Goal: Check status: Check status

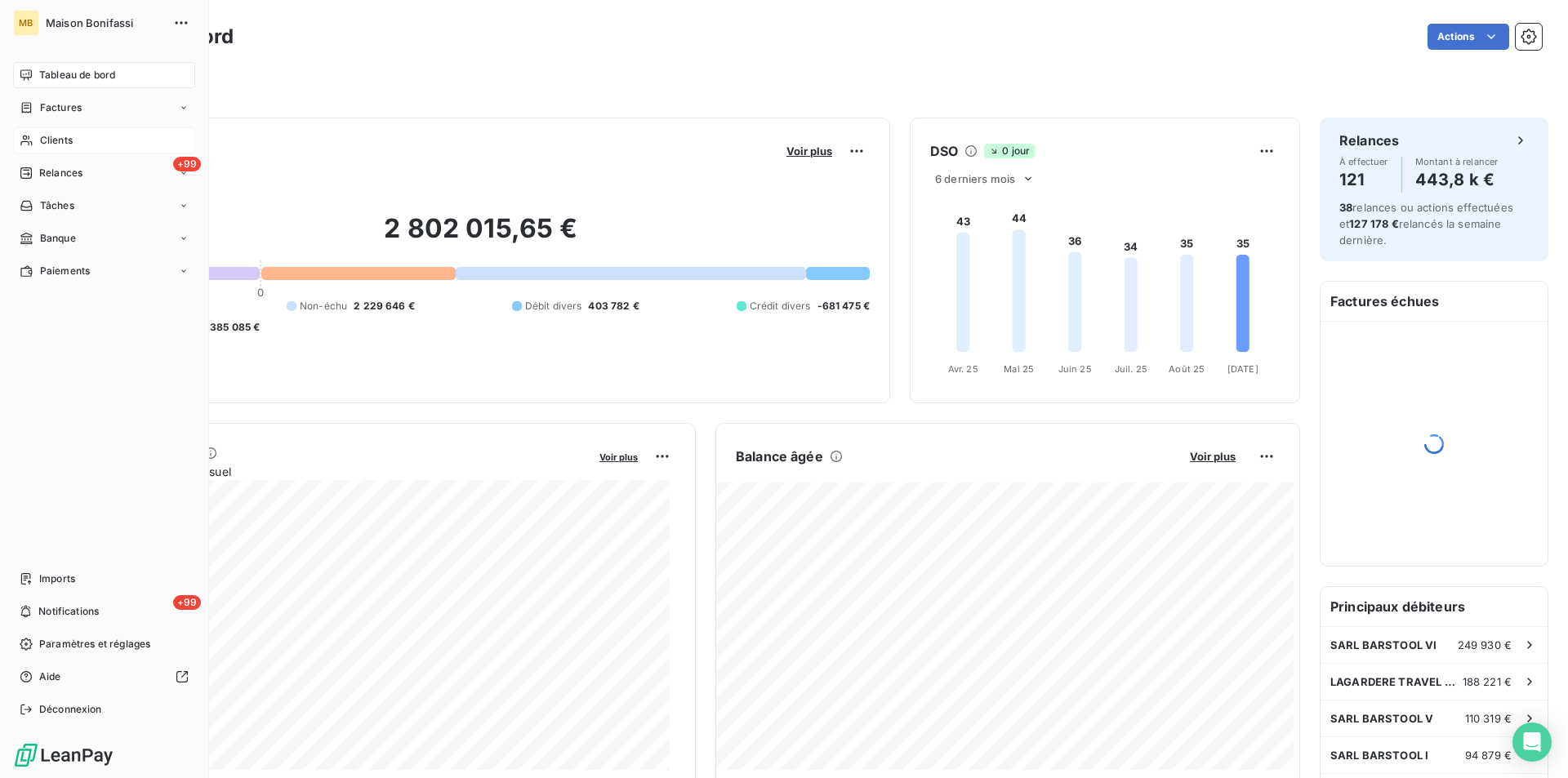
click at [55, 138] on span "Clients" at bounding box center [56, 140] width 33 height 15
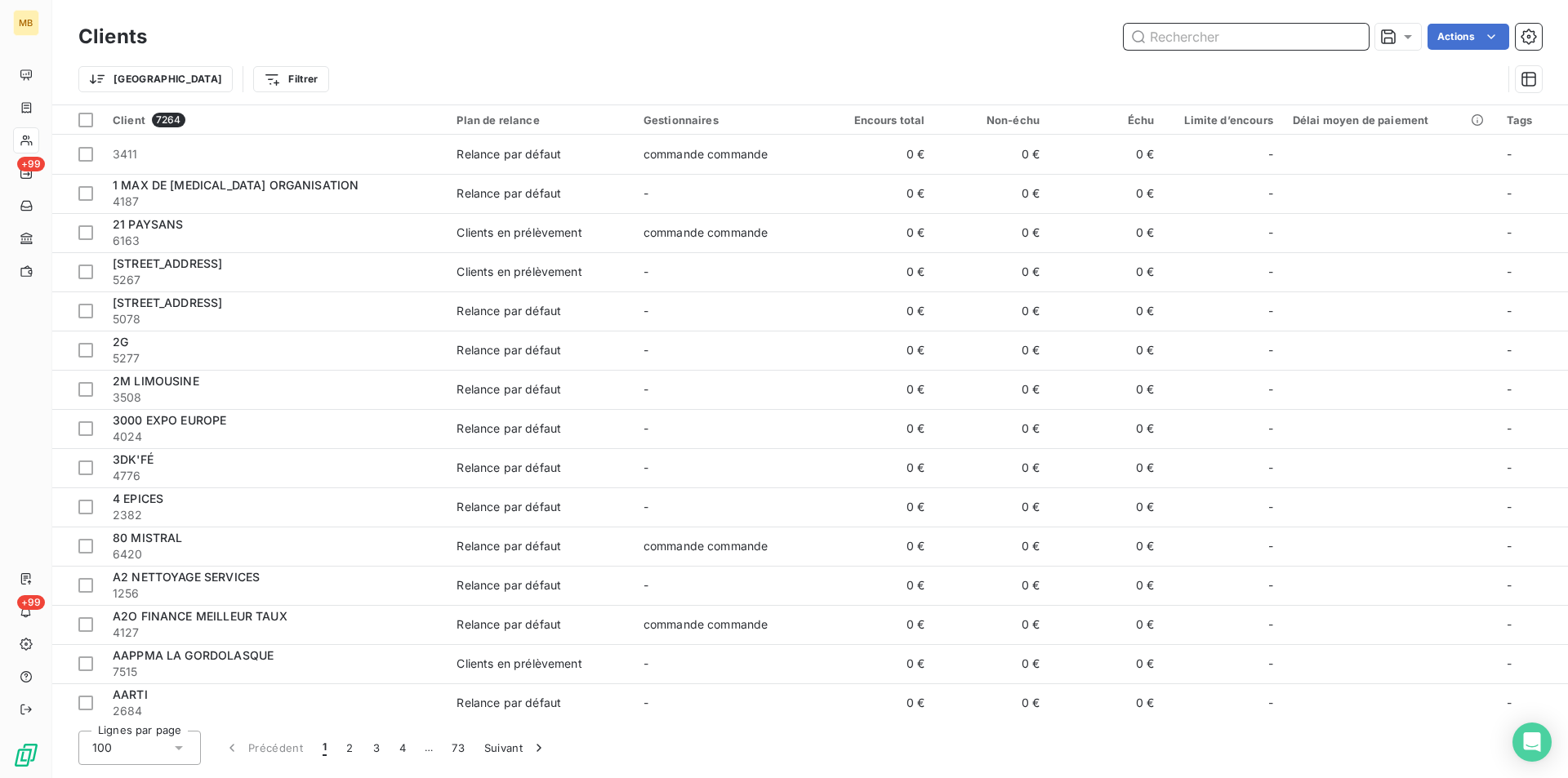
click at [1205, 26] on input "text" at bounding box center [1246, 36] width 245 height 26
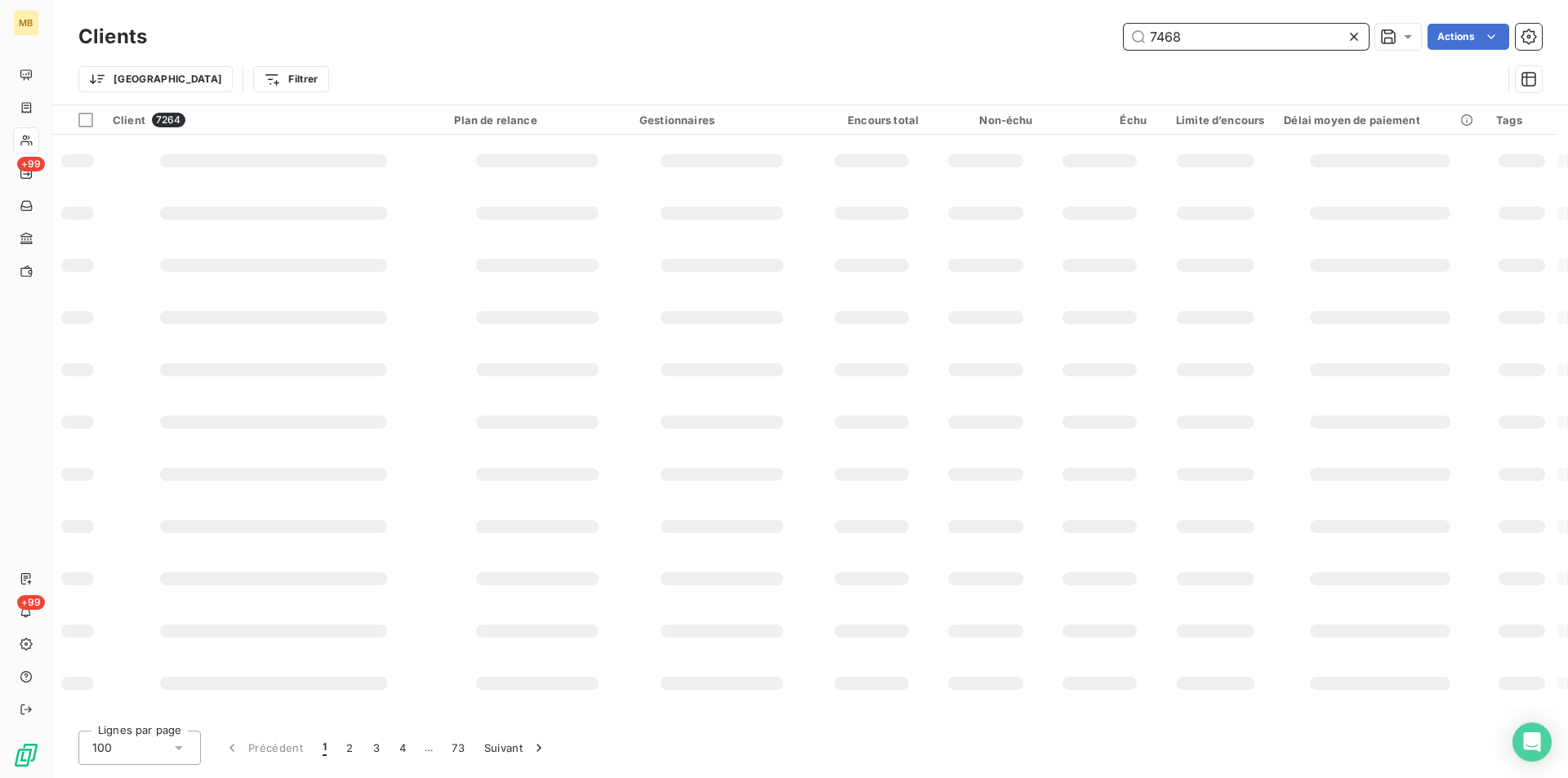
type input "7468"
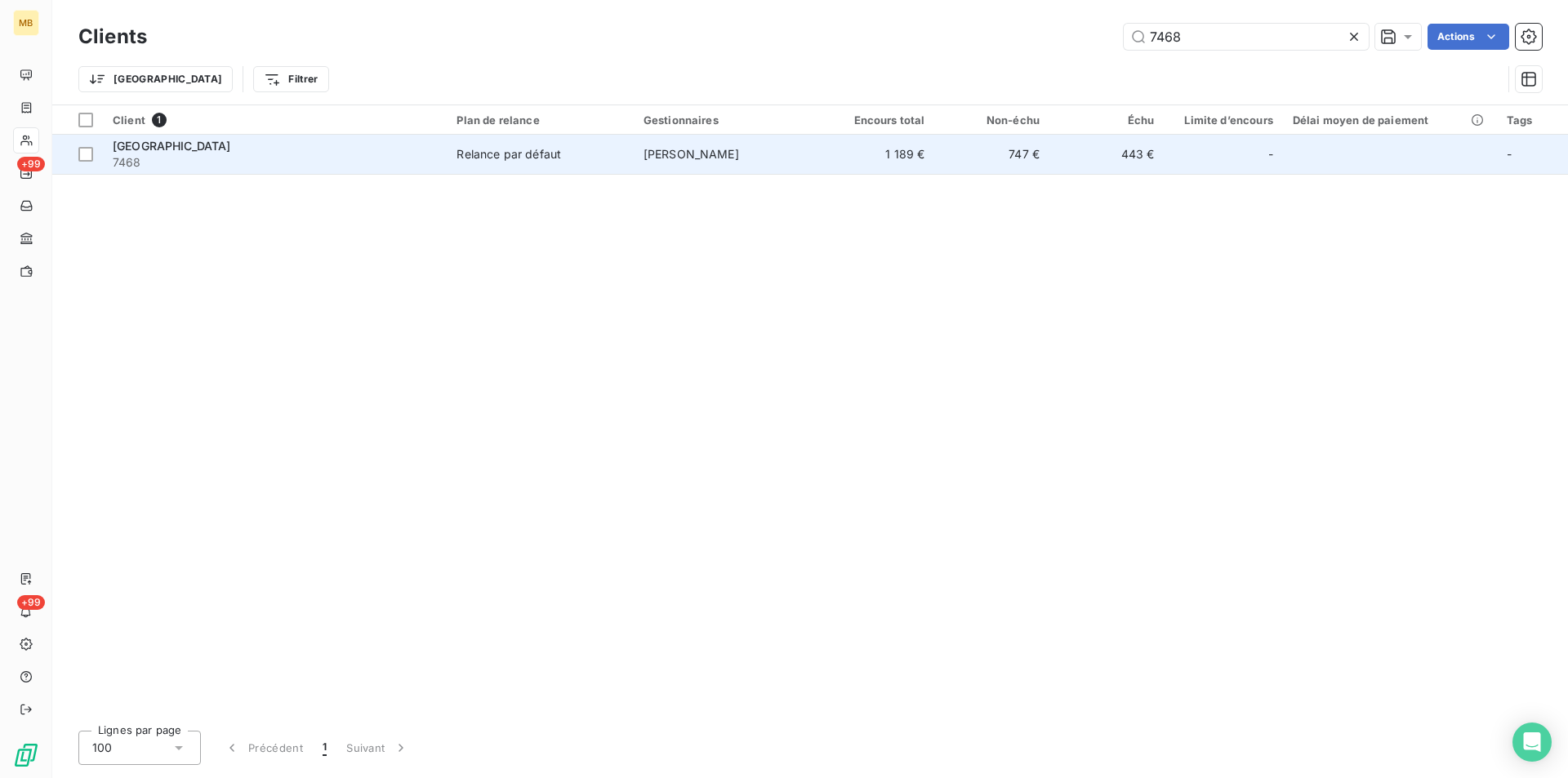
click at [871, 163] on td "1 189 €" at bounding box center [877, 154] width 114 height 39
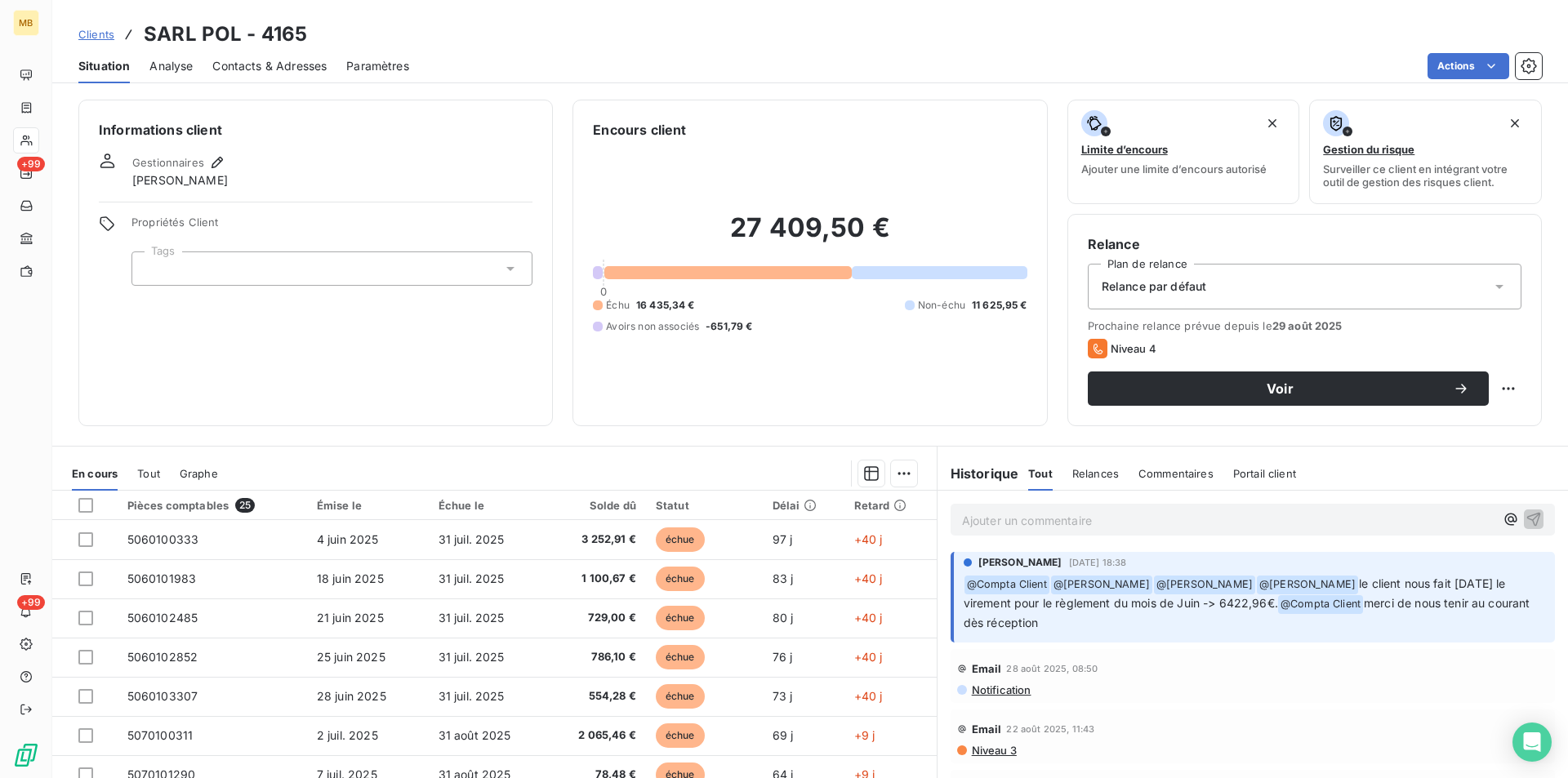
click at [1502, 524] on icon "button" at bounding box center [1510, 519] width 16 height 16
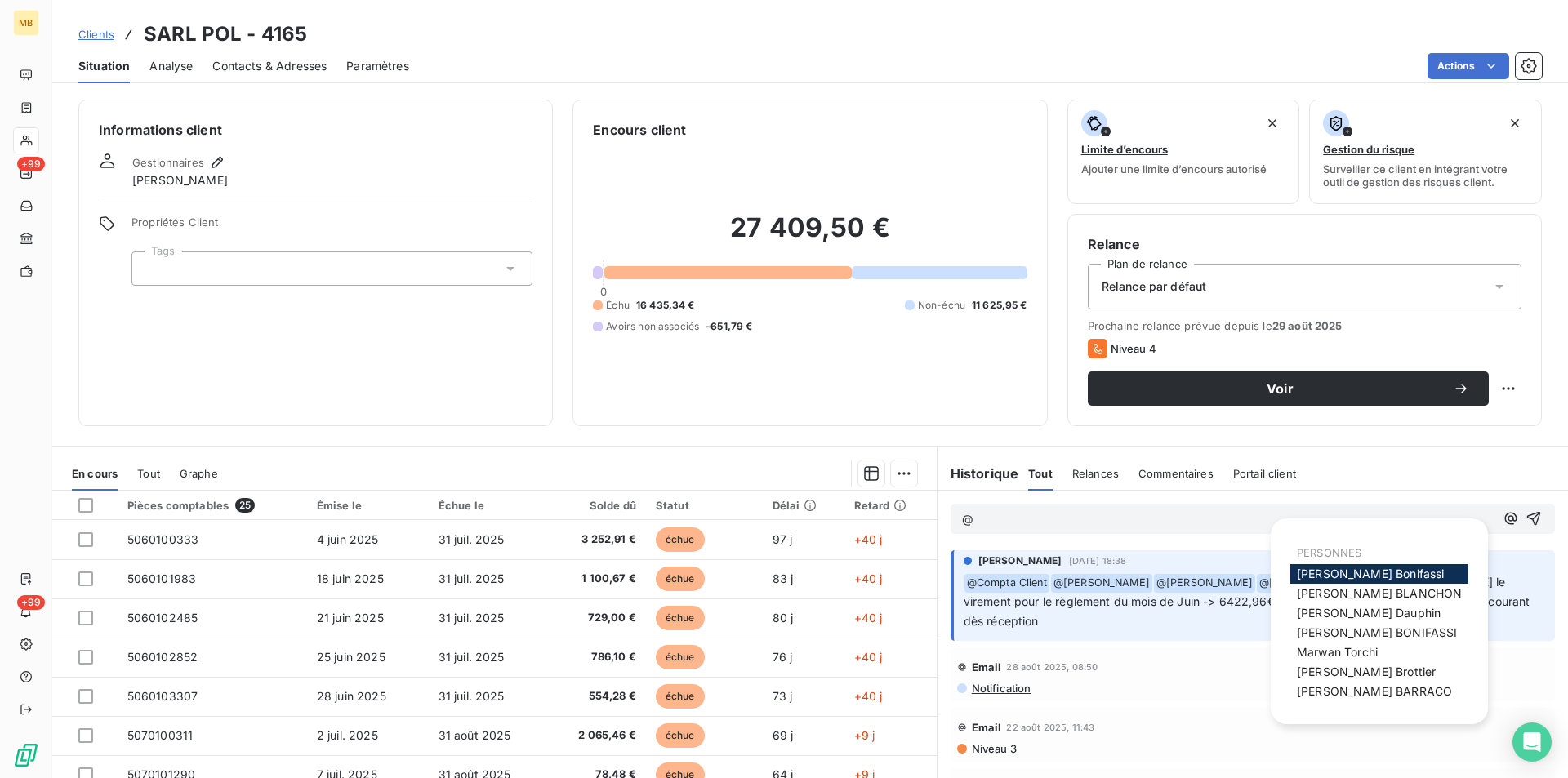
click at [1353, 684] on span "[PERSON_NAME]" at bounding box center [1374, 691] width 155 height 14
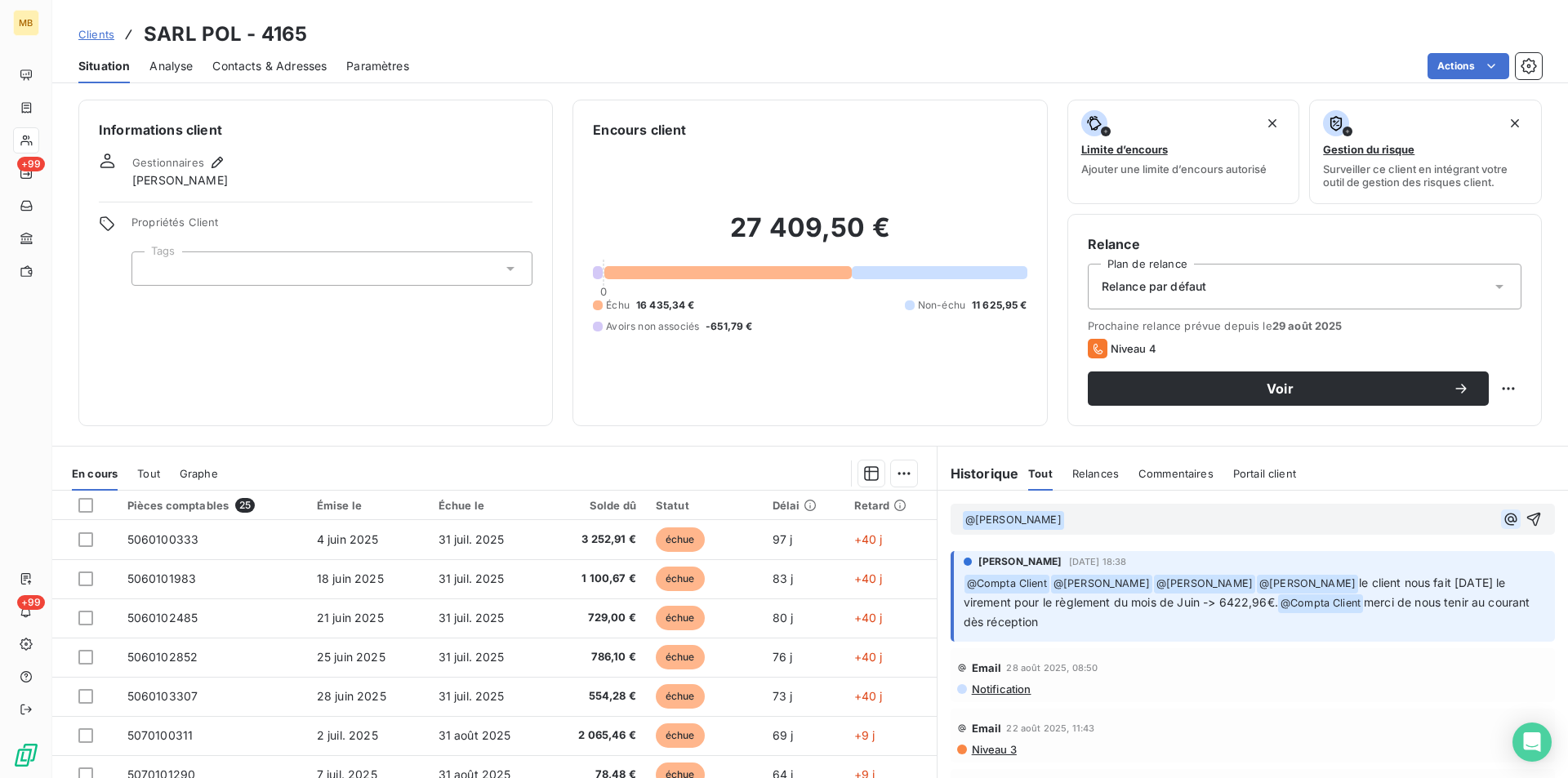
click at [1504, 514] on icon "button" at bounding box center [1510, 519] width 12 height 12
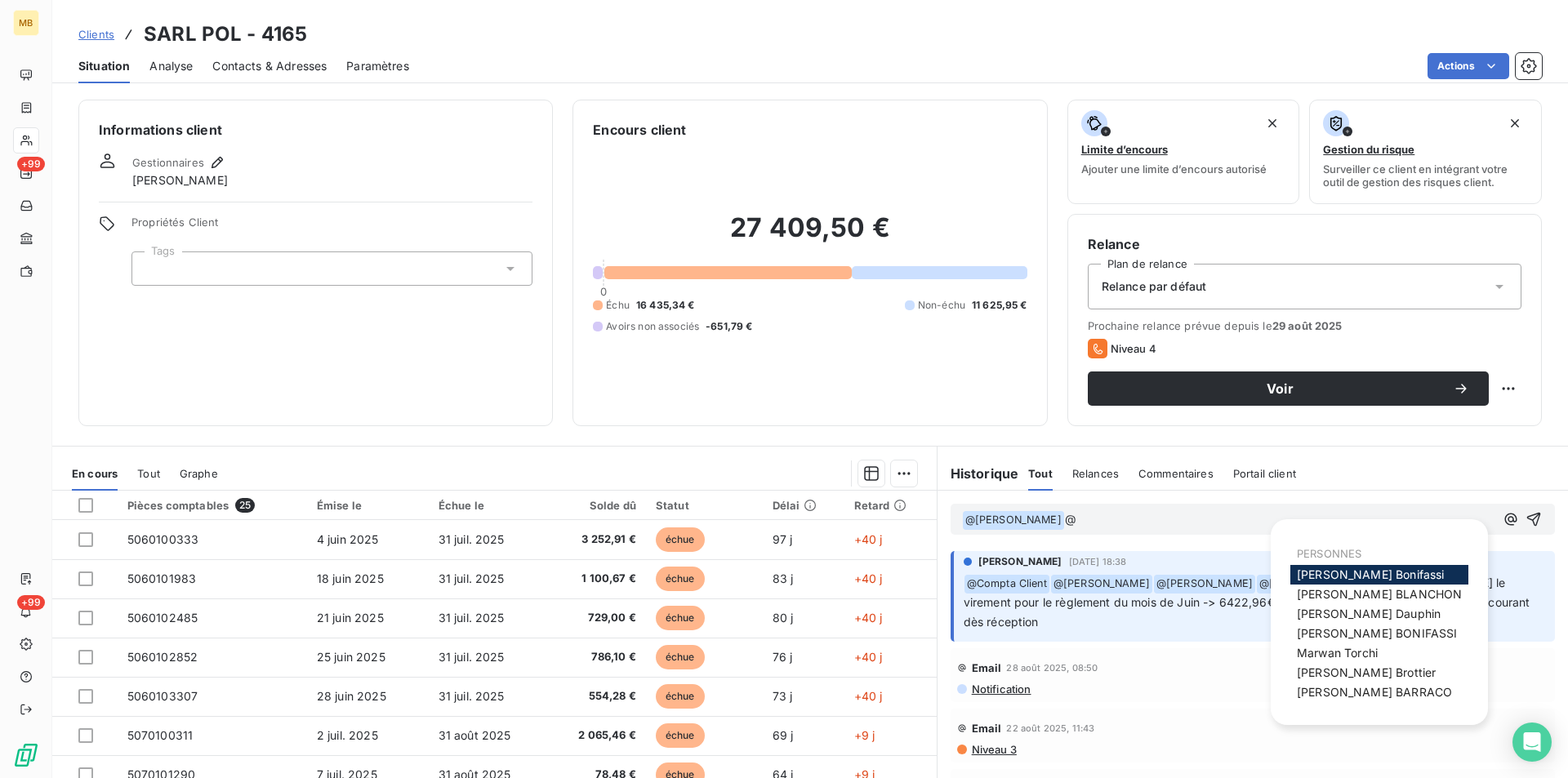
click at [1356, 671] on span "[PERSON_NAME]" at bounding box center [1366, 673] width 139 height 14
click at [1504, 520] on icon "button" at bounding box center [1510, 519] width 12 height 12
click at [1361, 660] on span "[PERSON_NAME]" at bounding box center [1337, 653] width 81 height 14
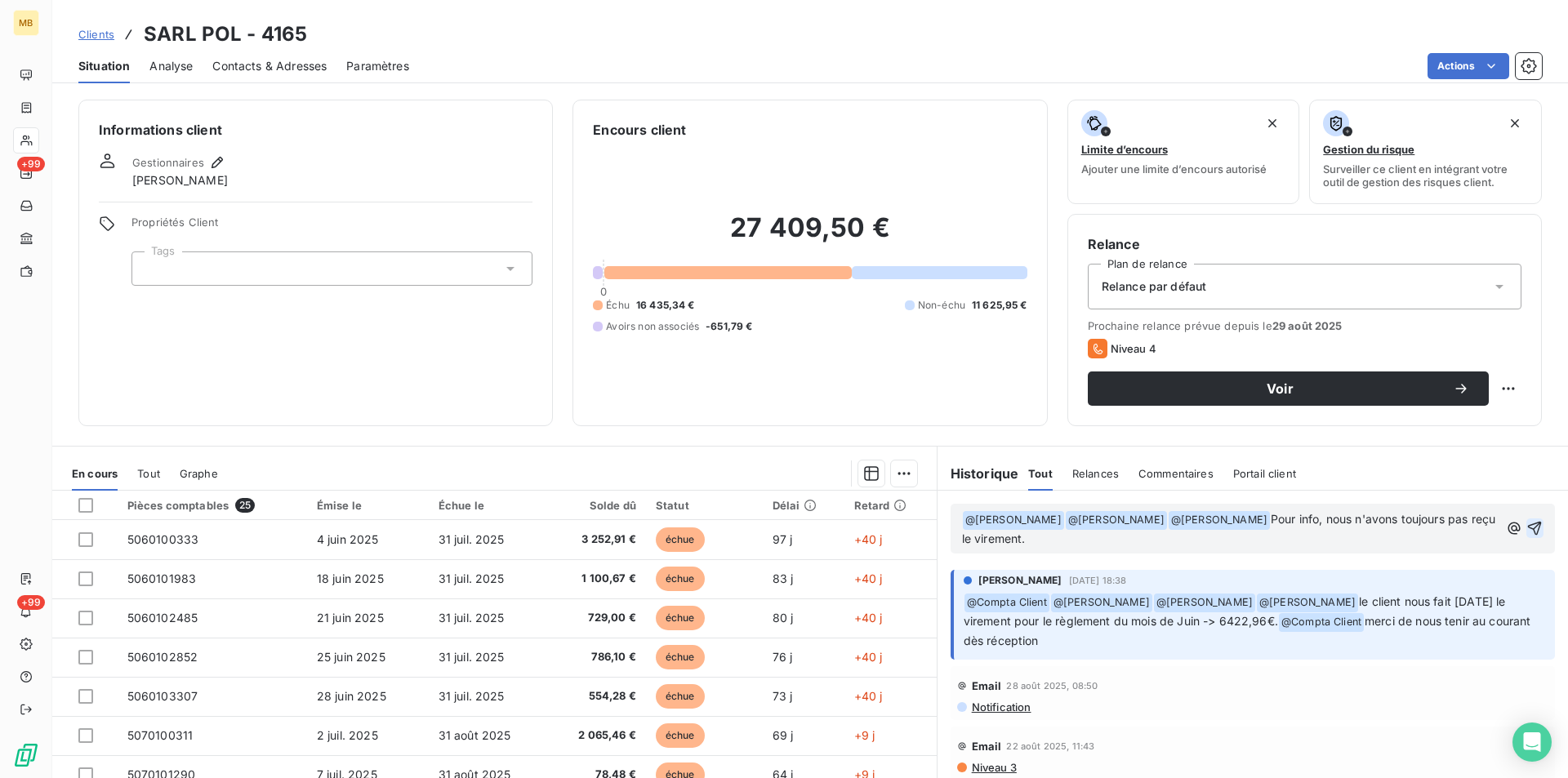
click at [1526, 527] on icon "button" at bounding box center [1534, 528] width 16 height 16
